Goal: Task Accomplishment & Management: Manage account settings

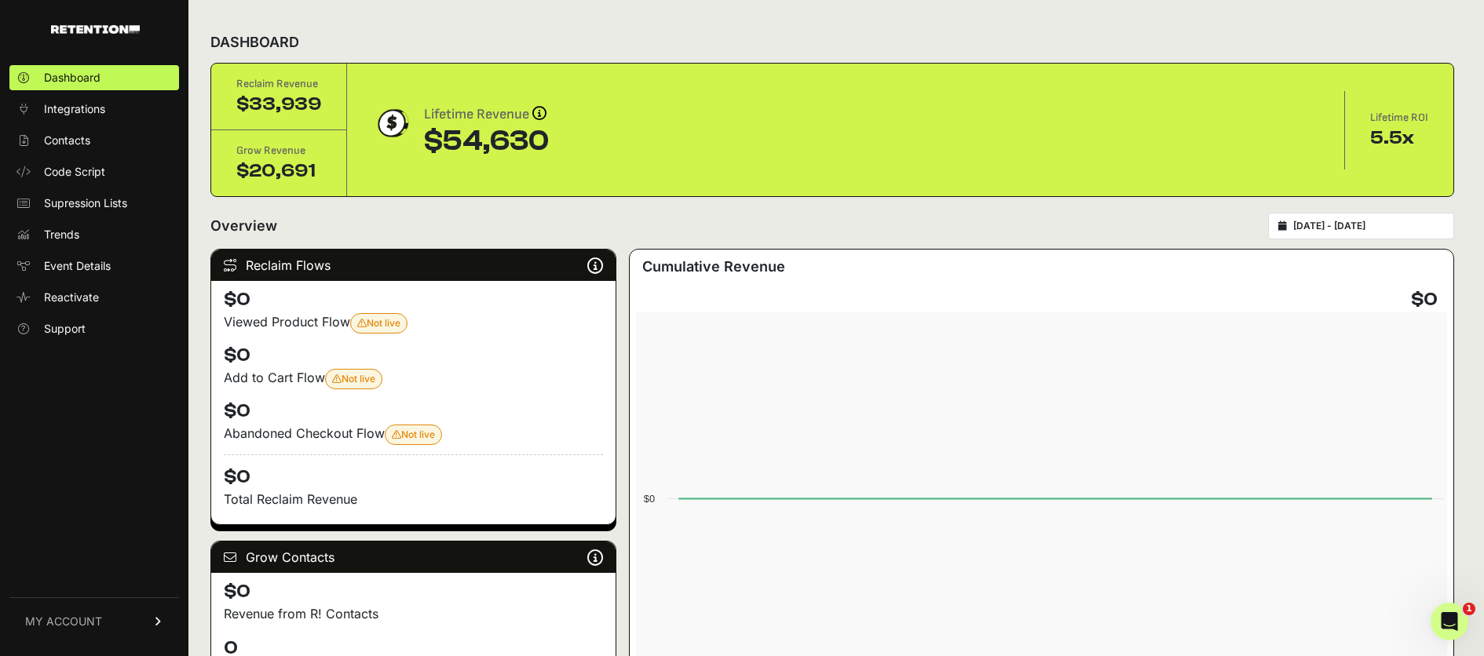
click at [74, 625] on span "MY ACCOUNT" at bounding box center [63, 622] width 77 height 16
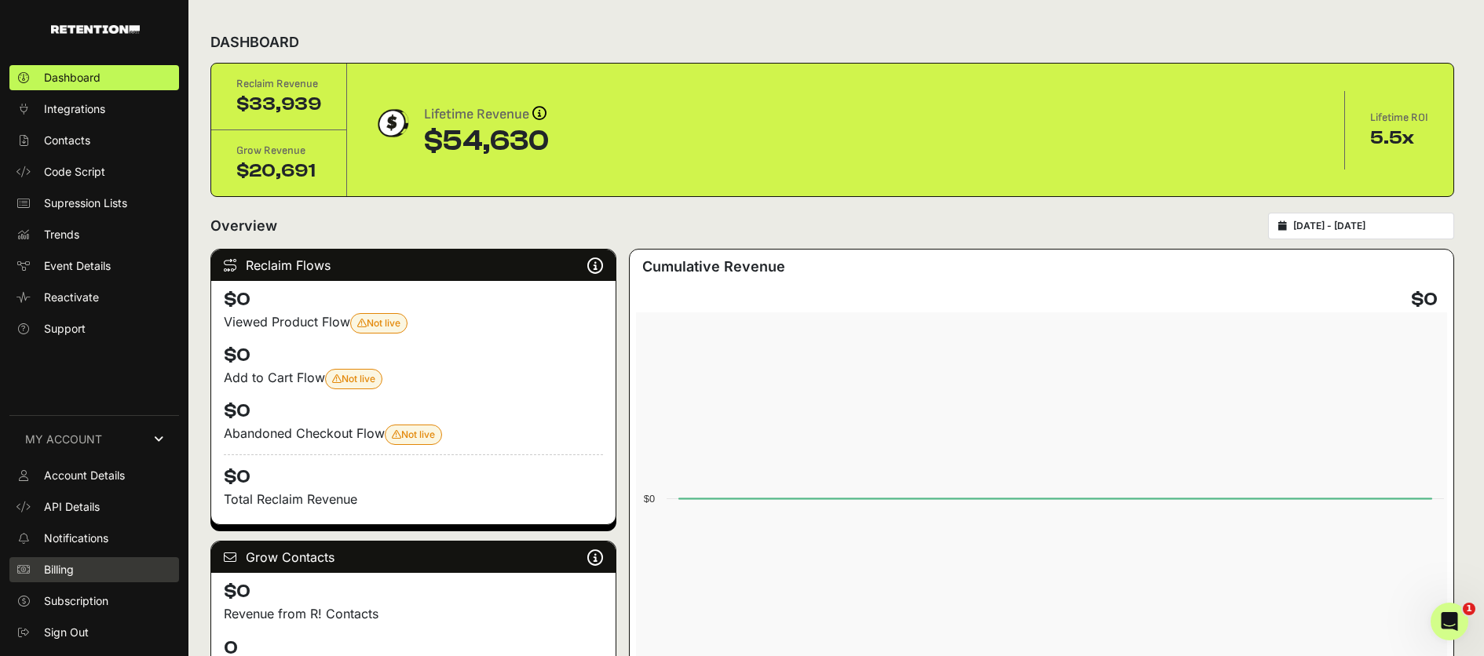
click at [74, 574] on span "Billing" at bounding box center [59, 570] width 30 height 16
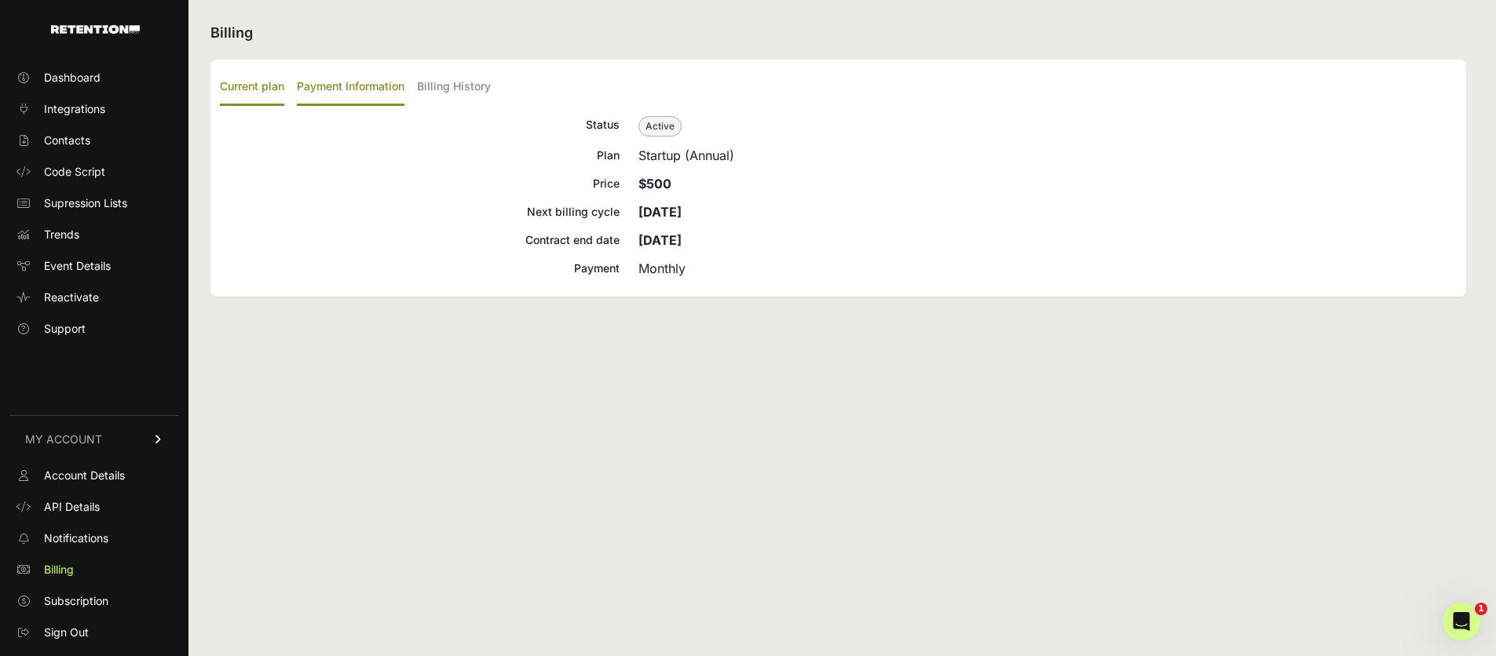
click at [371, 92] on label "Payment Information" at bounding box center [351, 87] width 108 height 37
click at [0, 0] on input "Payment Information" at bounding box center [0, 0] width 0 height 0
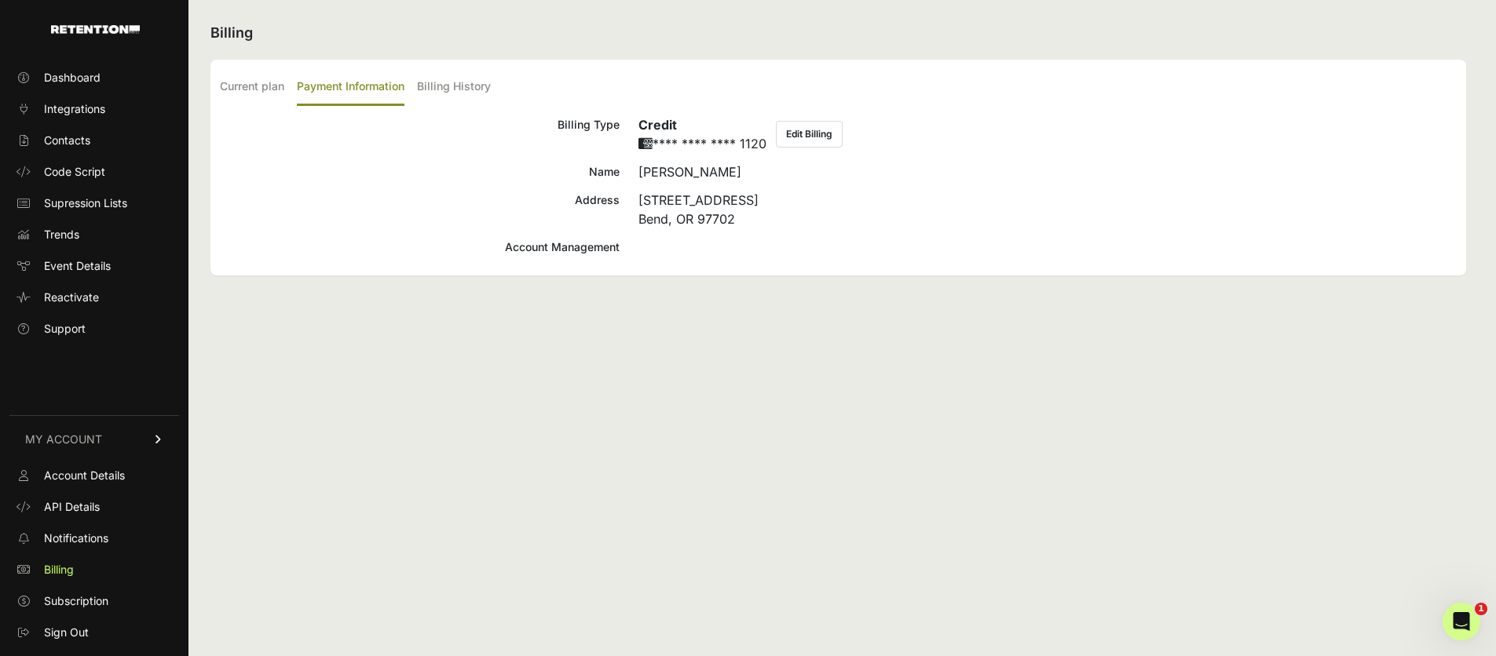
click at [812, 144] on button "Edit Billing" at bounding box center [809, 134] width 67 height 27
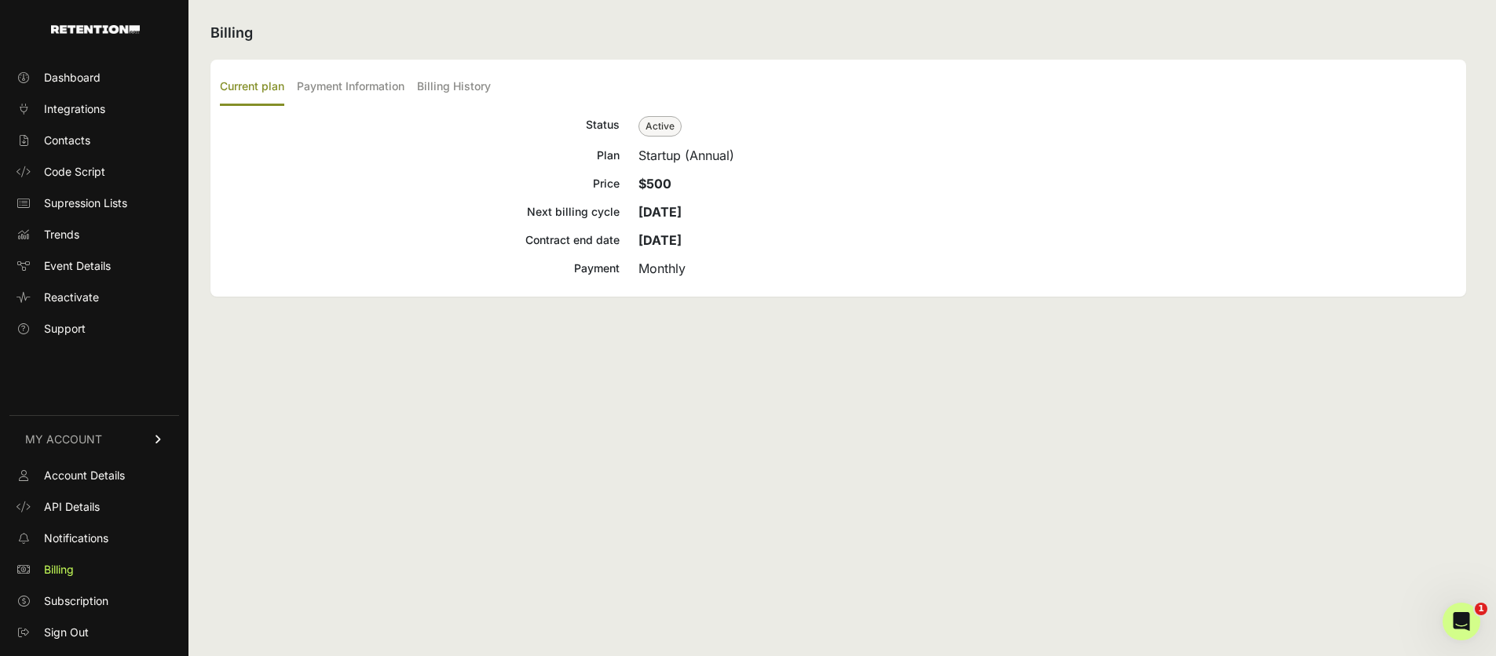
drag, startPoint x: 638, startPoint y: 213, endPoint x: 783, endPoint y: 210, distance: 144.5
click at [783, 210] on div "[DATE]" at bounding box center [1047, 212] width 818 height 19
click at [555, 214] on div "Next billing cycle" at bounding box center [420, 212] width 400 height 19
click at [360, 89] on label "Payment Information" at bounding box center [351, 87] width 108 height 37
click at [0, 0] on input "Payment Information" at bounding box center [0, 0] width 0 height 0
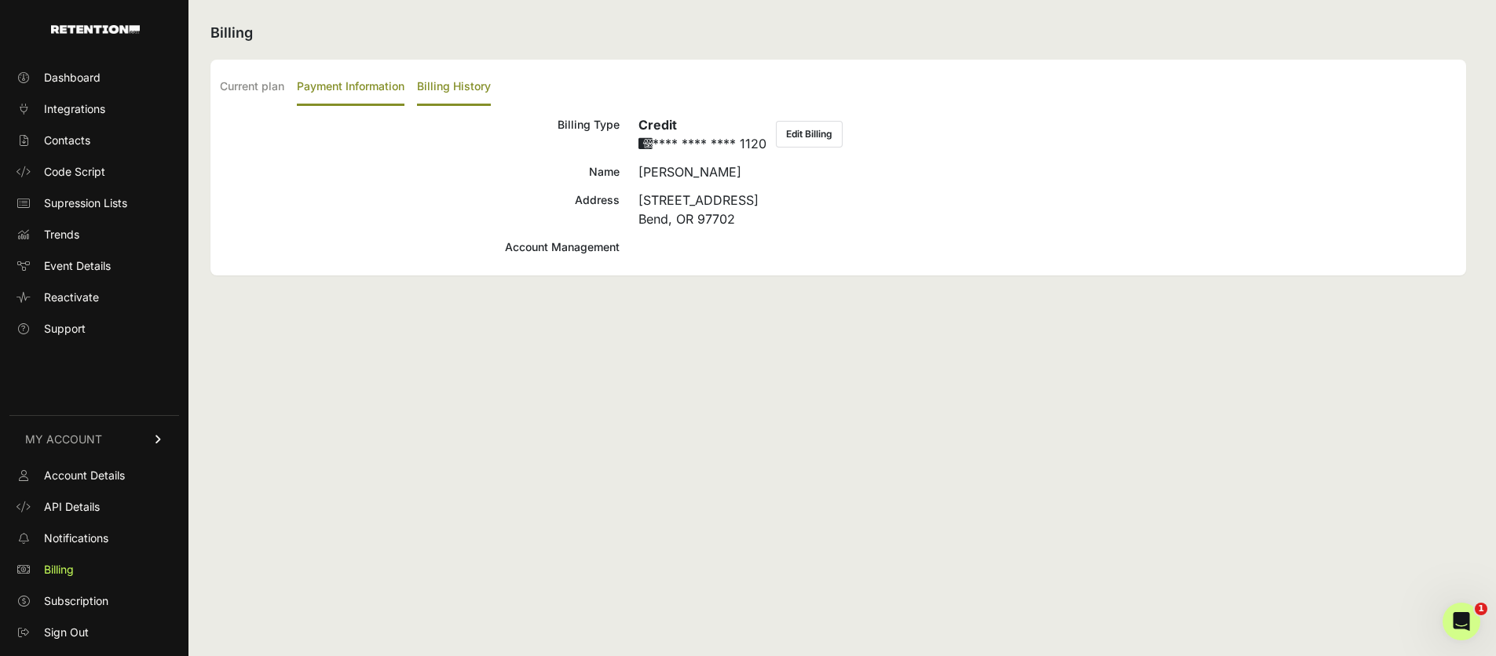
click at [429, 91] on label "Billing History" at bounding box center [454, 87] width 74 height 37
click at [0, 0] on input "Billing History" at bounding box center [0, 0] width 0 height 0
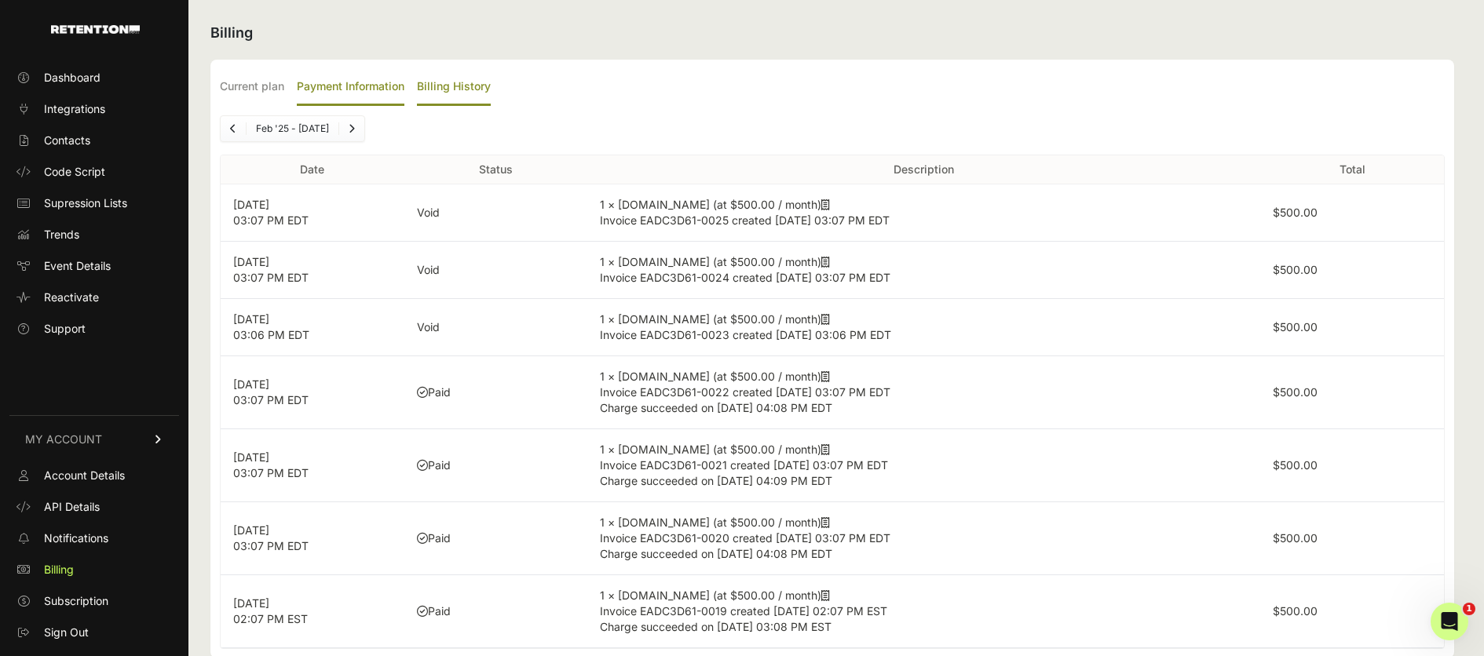
click at [351, 76] on label "Payment Information" at bounding box center [351, 87] width 108 height 37
click at [0, 0] on input "Payment Information" at bounding box center [0, 0] width 0 height 0
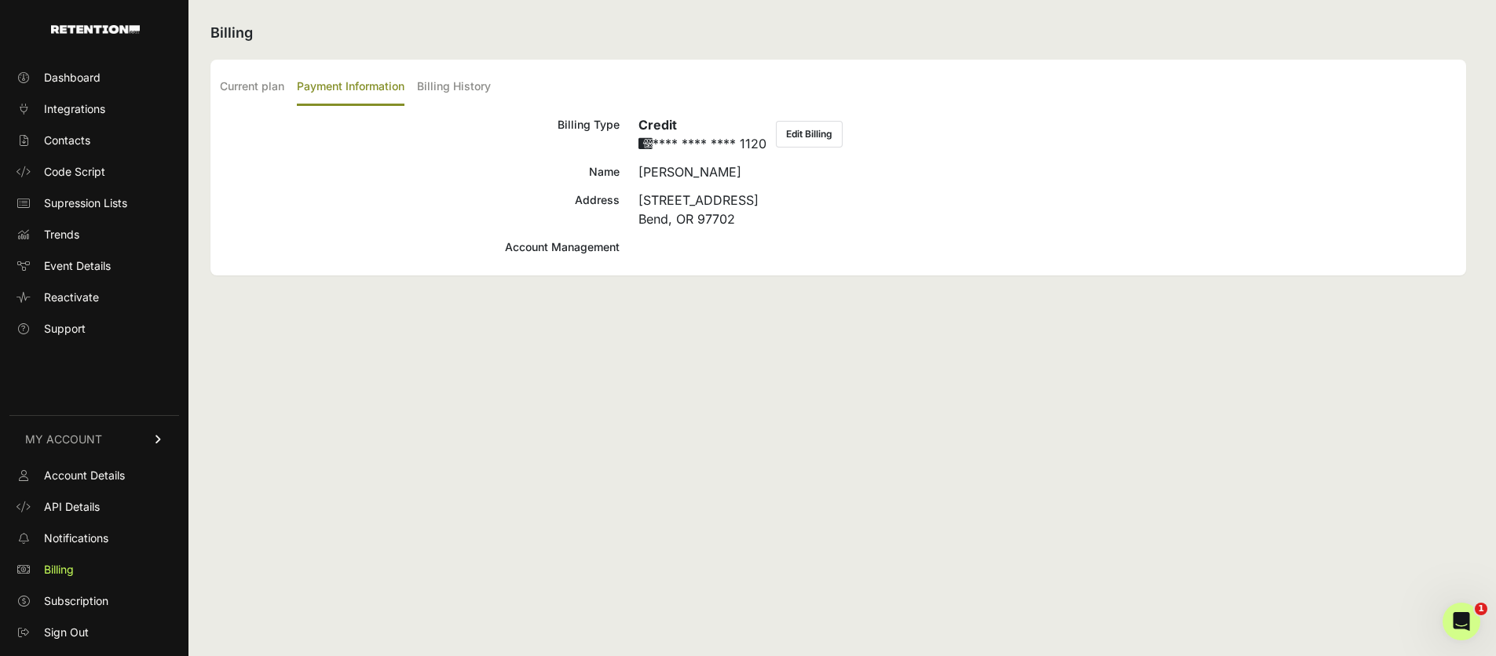
click at [831, 133] on button "Edit Billing" at bounding box center [809, 134] width 67 height 27
click at [252, 86] on label "Current plan" at bounding box center [252, 87] width 64 height 37
click at [0, 0] on input "Current plan" at bounding box center [0, 0] width 0 height 0
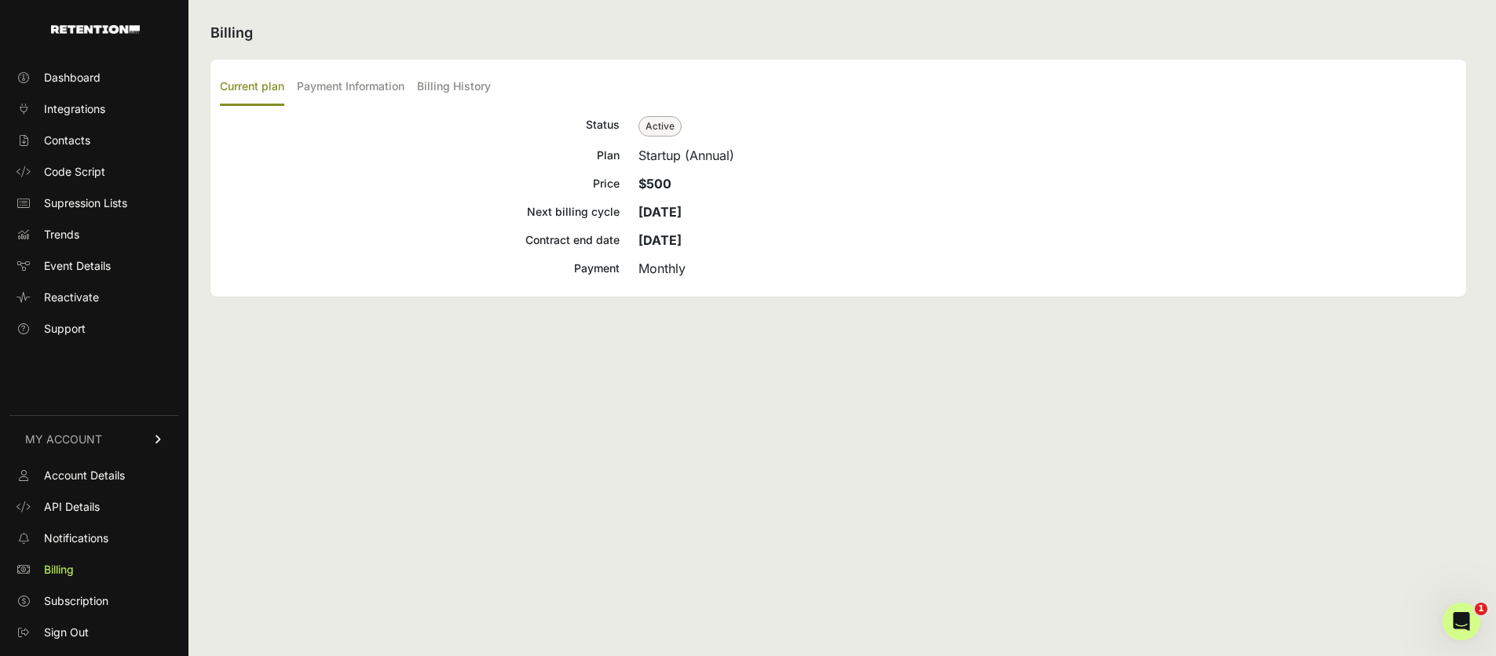
drag, startPoint x: 565, startPoint y: 214, endPoint x: 623, endPoint y: 213, distance: 58.1
click at [623, 213] on div "Next billing cycle Sep 12, 2025" at bounding box center [838, 212] width 1237 height 19
click at [677, 214] on strong "Sep 12, 2025" at bounding box center [659, 212] width 43 height 16
click at [122, 68] on link "Dashboard" at bounding box center [94, 77] width 170 height 25
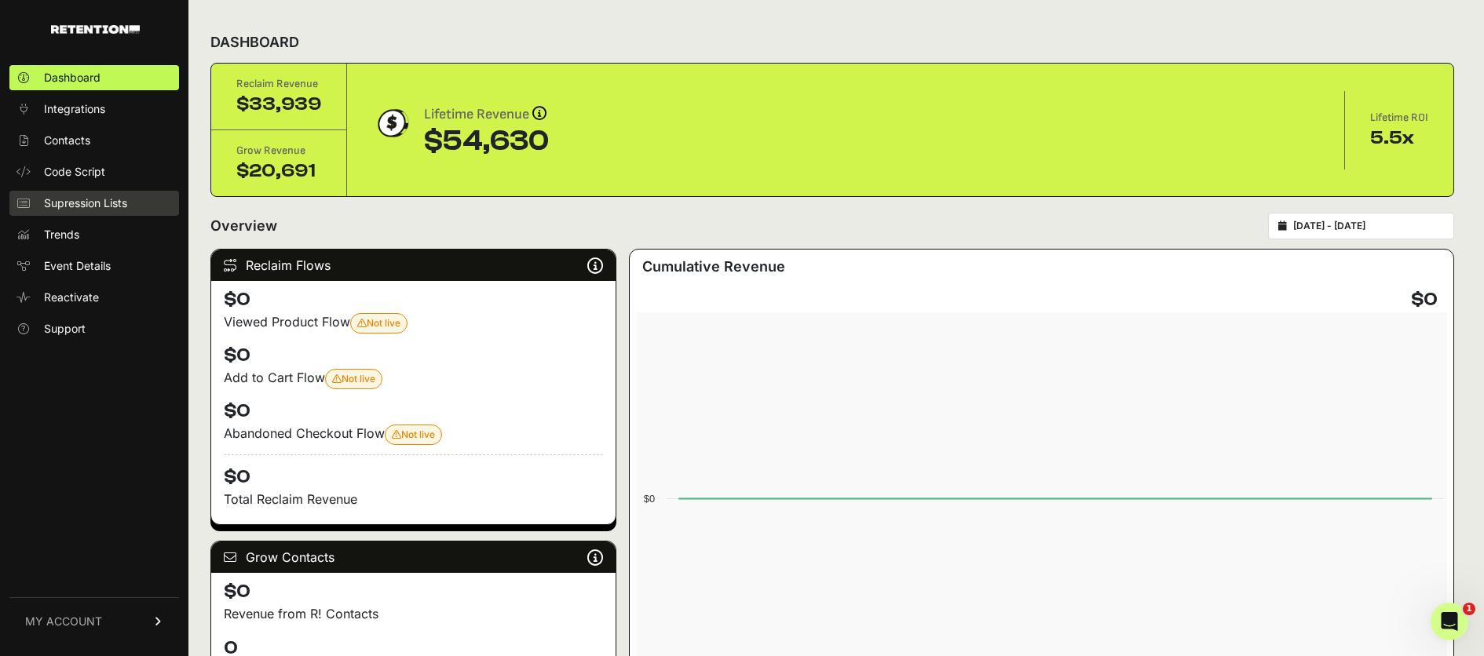
click at [92, 201] on span "Supression Lists" at bounding box center [85, 203] width 83 height 16
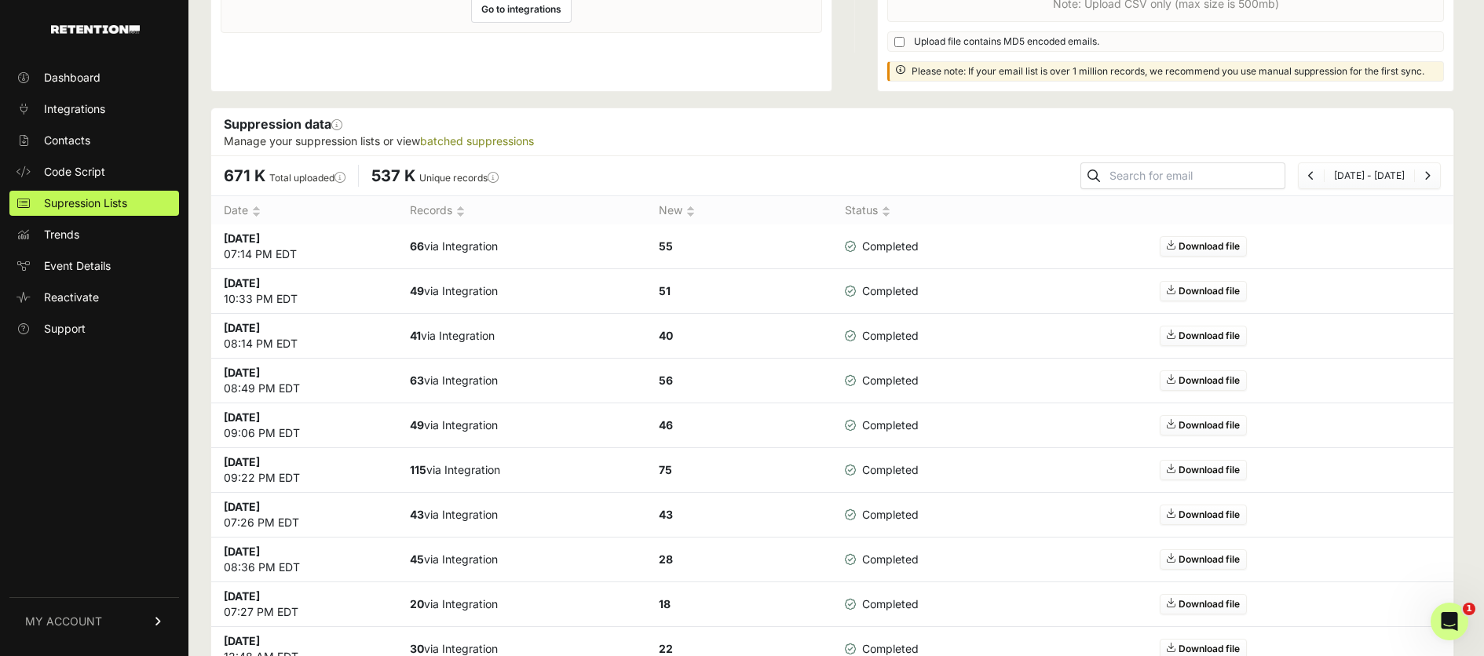
scroll to position [231, 0]
click at [42, 143] on link "Contacts" at bounding box center [94, 140] width 170 height 25
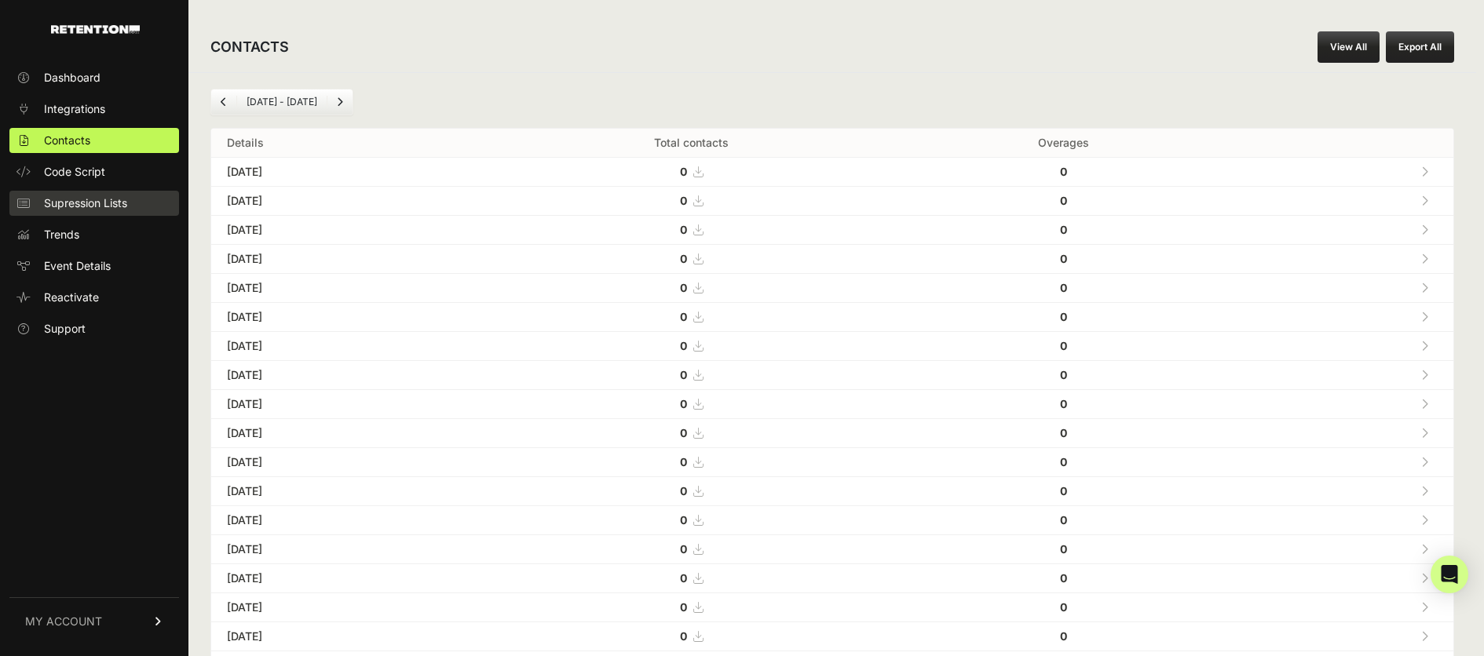
click at [38, 212] on link "Supression Lists" at bounding box center [94, 203] width 170 height 25
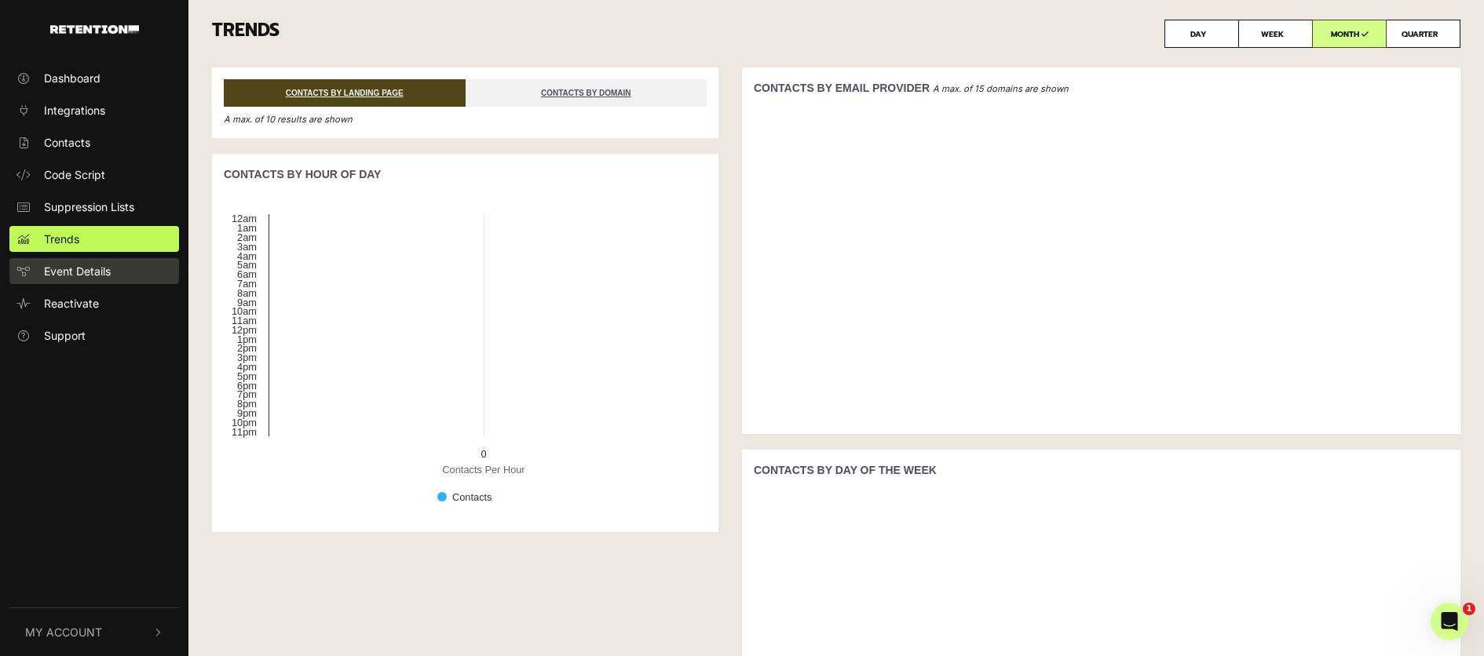
click at [97, 277] on span "Event Details" at bounding box center [77, 271] width 67 height 16
click at [83, 273] on span "Event Details" at bounding box center [77, 271] width 67 height 16
click at [81, 269] on span "Event Details" at bounding box center [77, 271] width 67 height 16
click at [115, 631] on button "My Account" at bounding box center [94, 632] width 170 height 48
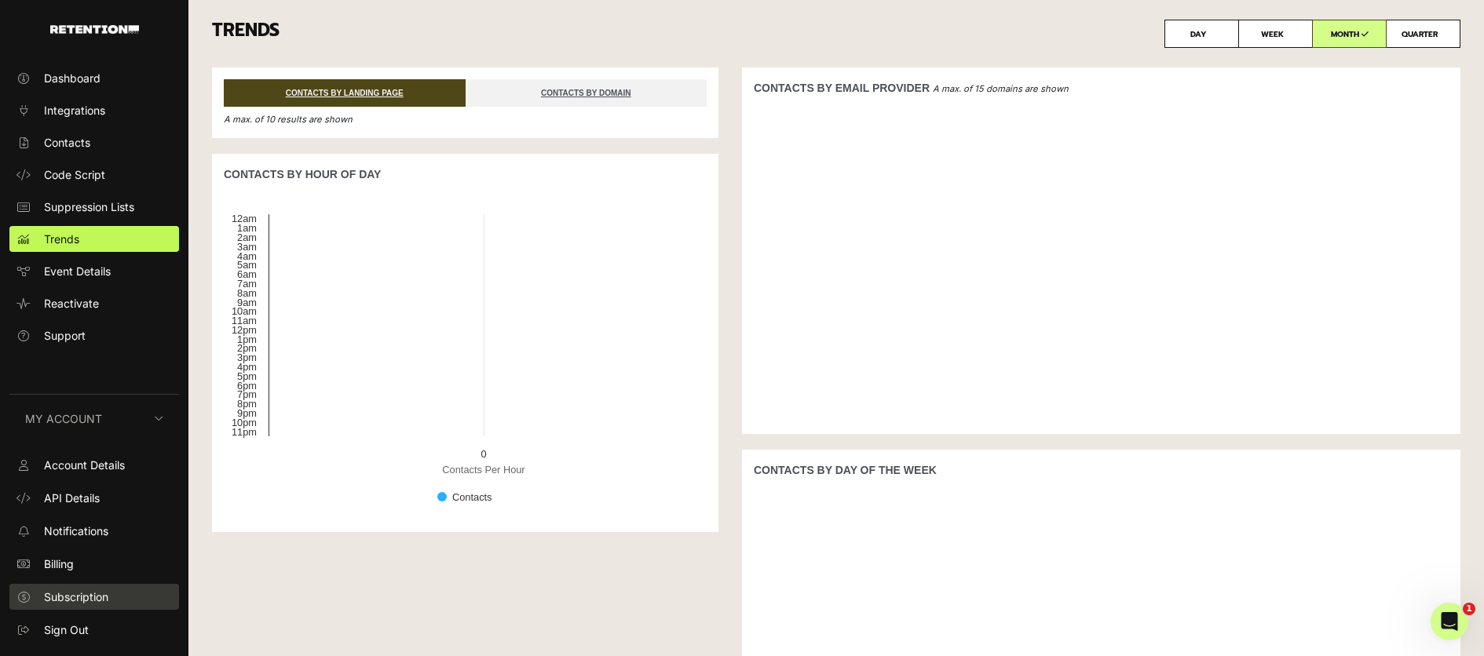
click at [75, 599] on span "Subscription" at bounding box center [76, 597] width 64 height 16
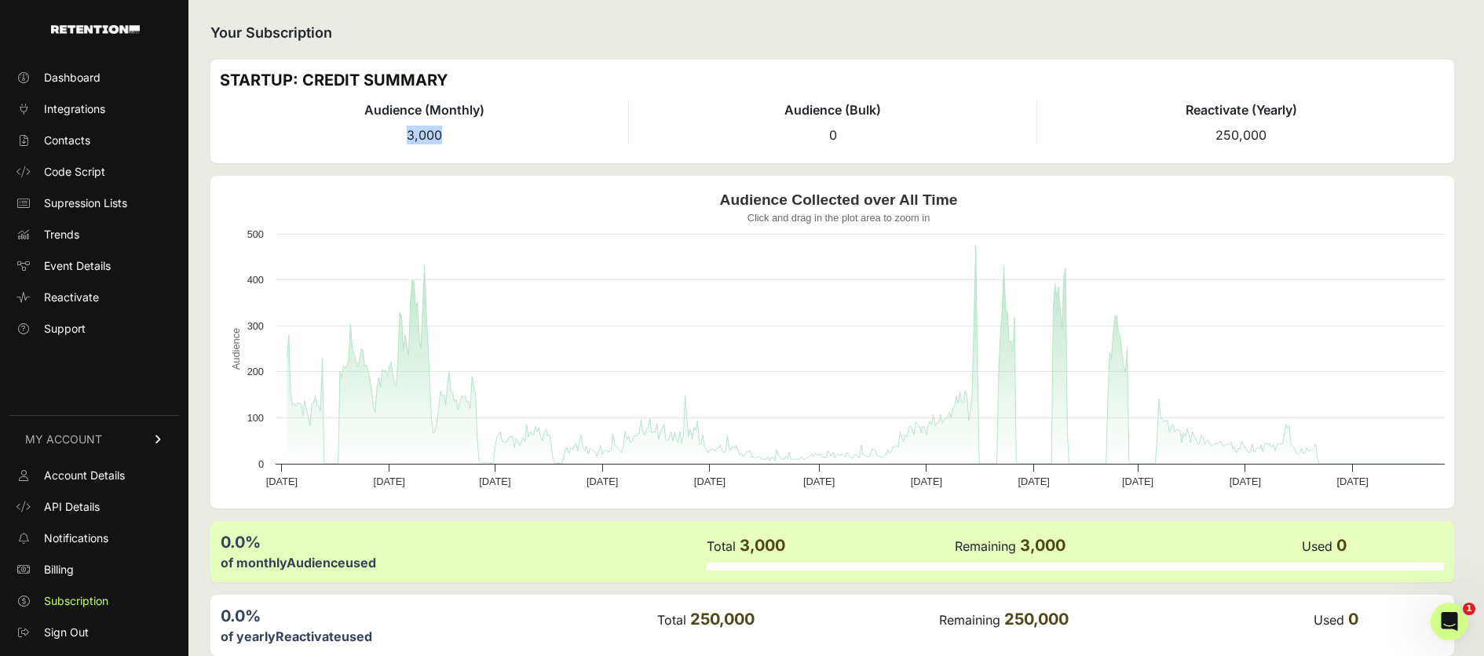
drag, startPoint x: 432, startPoint y: 137, endPoint x: 448, endPoint y: 137, distance: 16.5
click at [448, 137] on li "Audience (Monthly) 3,000" at bounding box center [424, 122] width 408 height 44
drag, startPoint x: 1235, startPoint y: 135, endPoint x: 1292, endPoint y: 131, distance: 56.7
click at [1292, 131] on li "Reactivate (Yearly) 250,000" at bounding box center [1240, 122] width 408 height 44
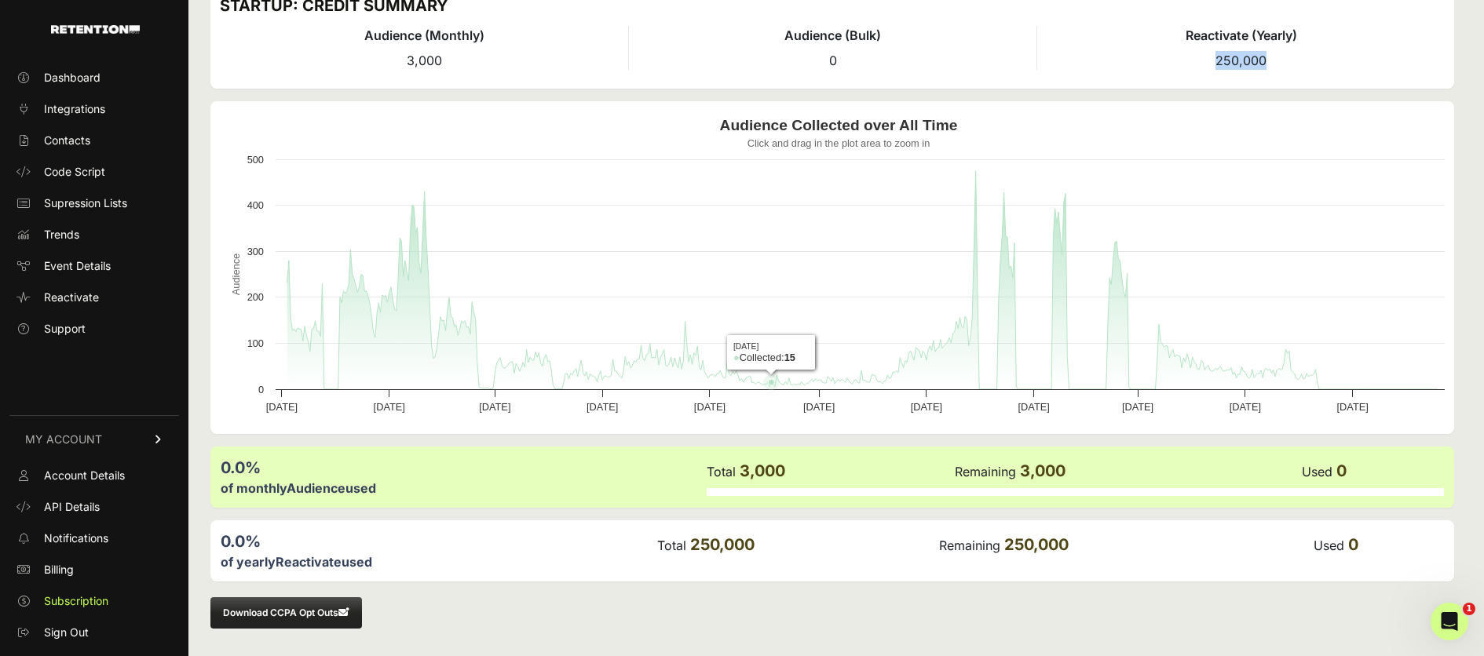
scroll to position [75, 0]
click at [70, 578] on link "Billing" at bounding box center [94, 569] width 170 height 25
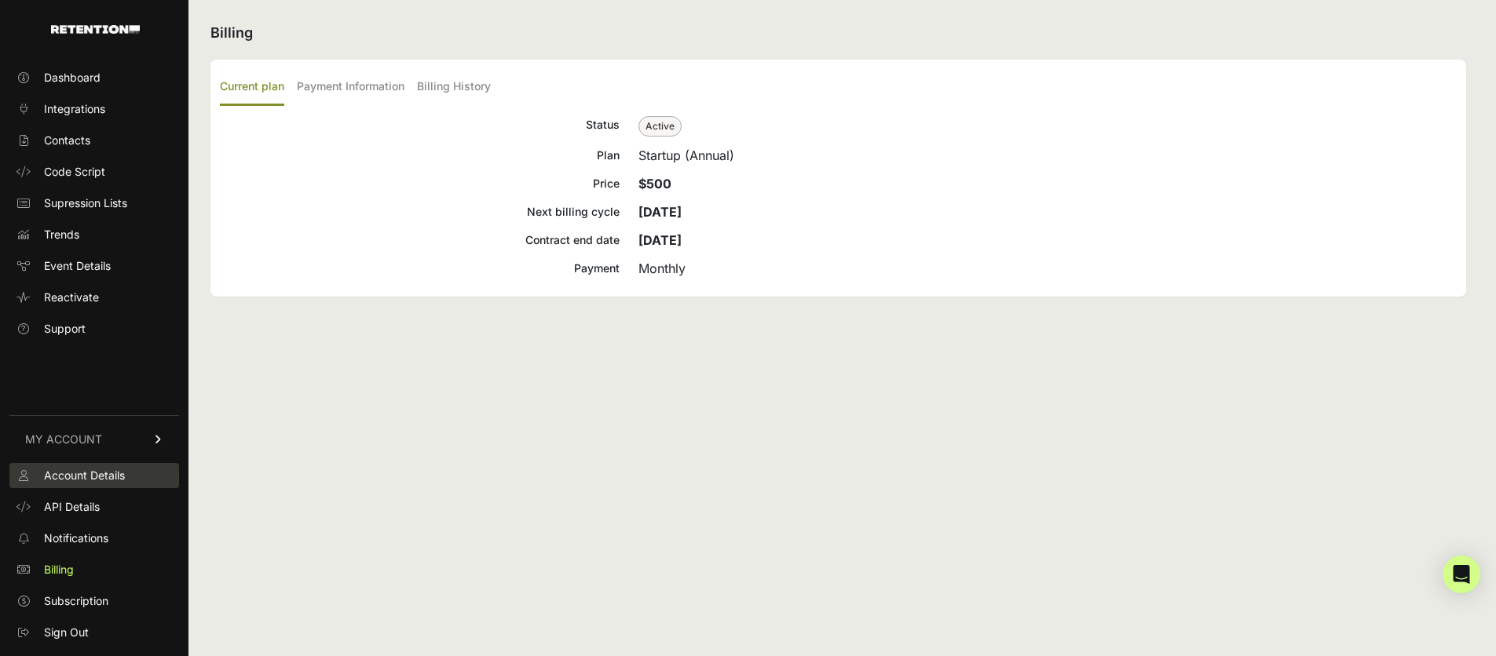
click at [89, 477] on span "Account Details" at bounding box center [84, 476] width 81 height 16
